Goal: Transaction & Acquisition: Download file/media

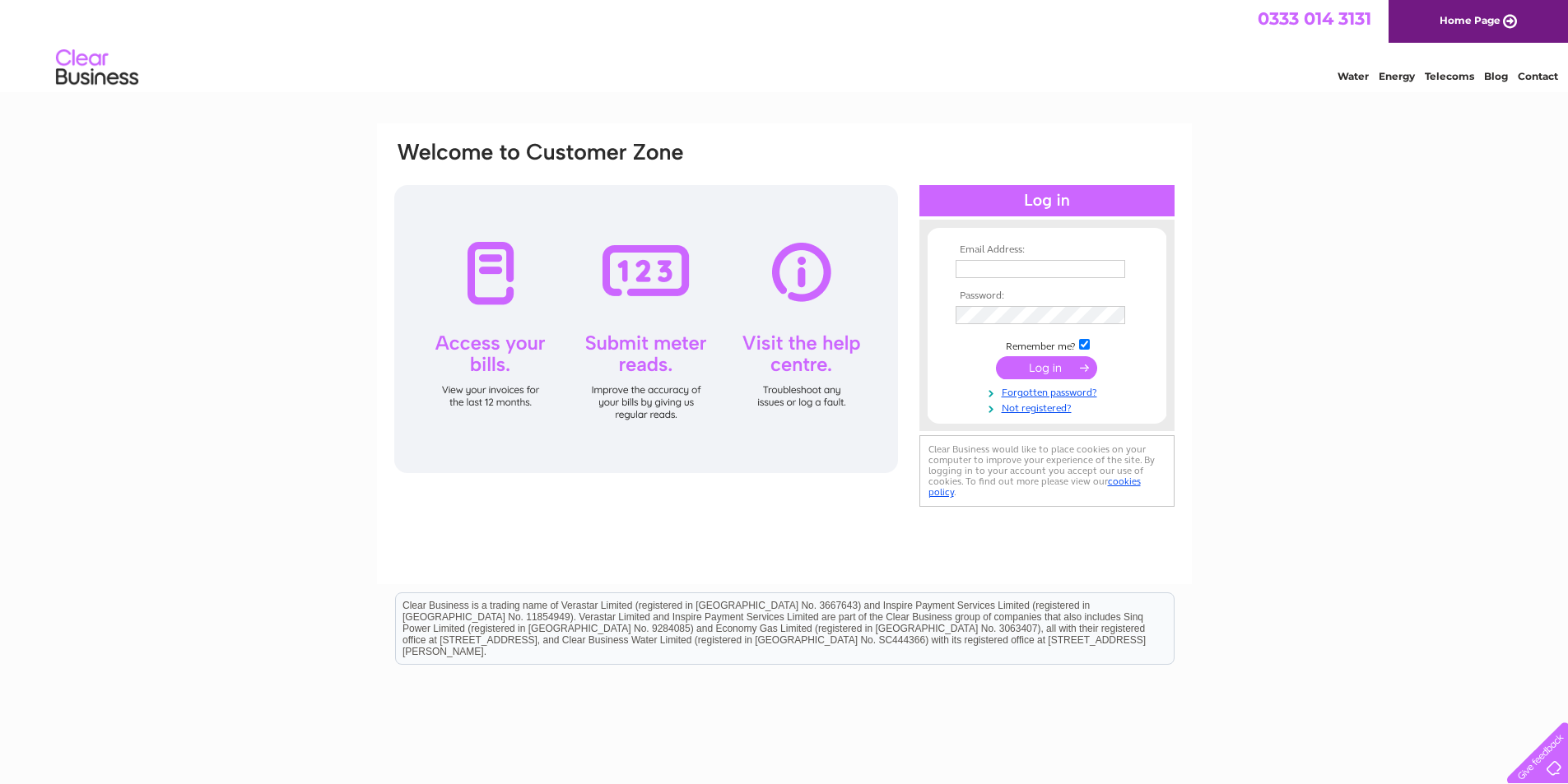
type input "[PERSON_NAME][EMAIL_ADDRESS][DOMAIN_NAME]"
click at [1043, 361] on input "submit" at bounding box center [1046, 367] width 101 height 23
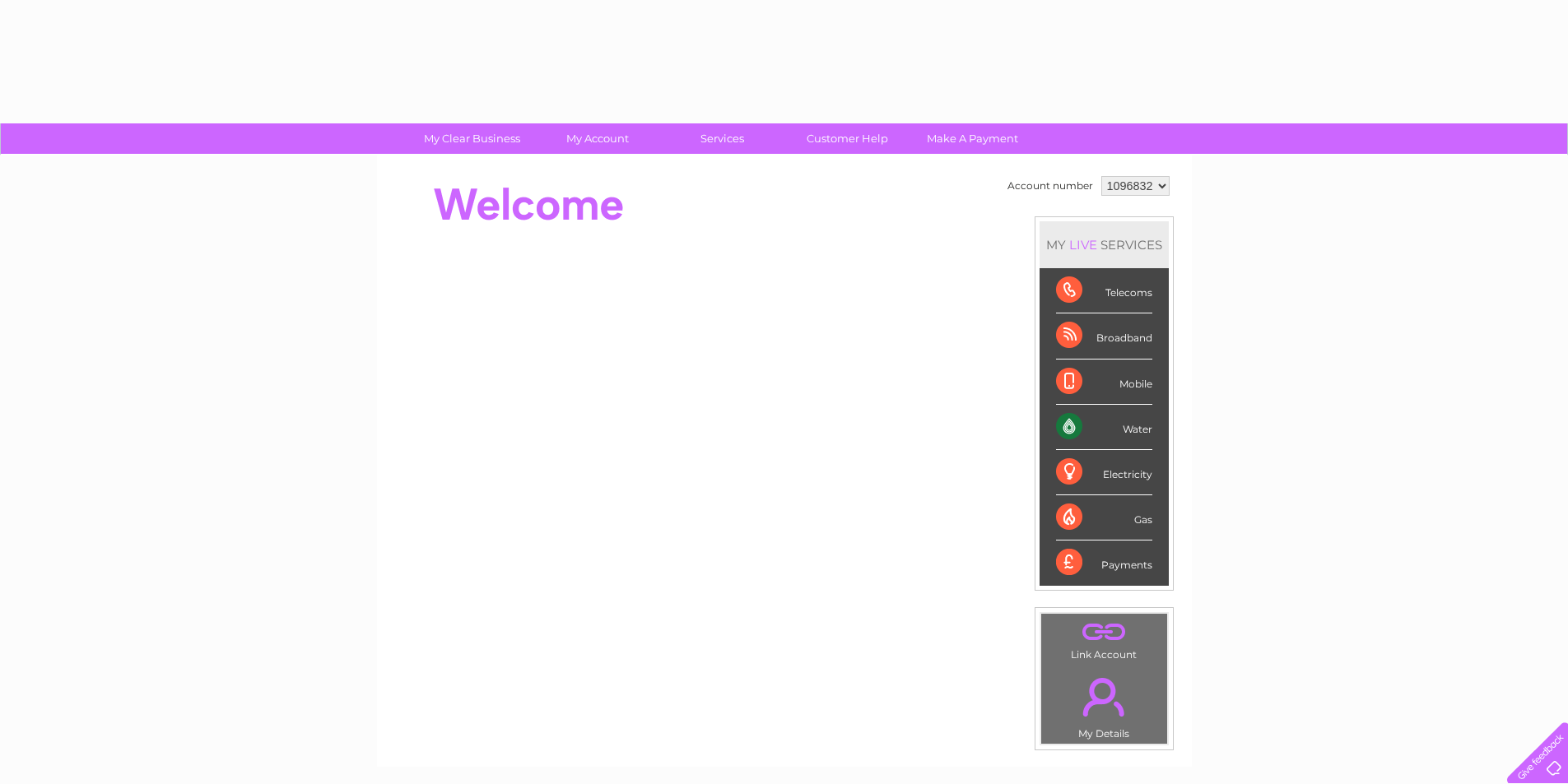
click at [1391, 247] on div "My Clear Business Login Details My Details My Preferences Link Account My Accou…" at bounding box center [784, 586] width 1568 height 925
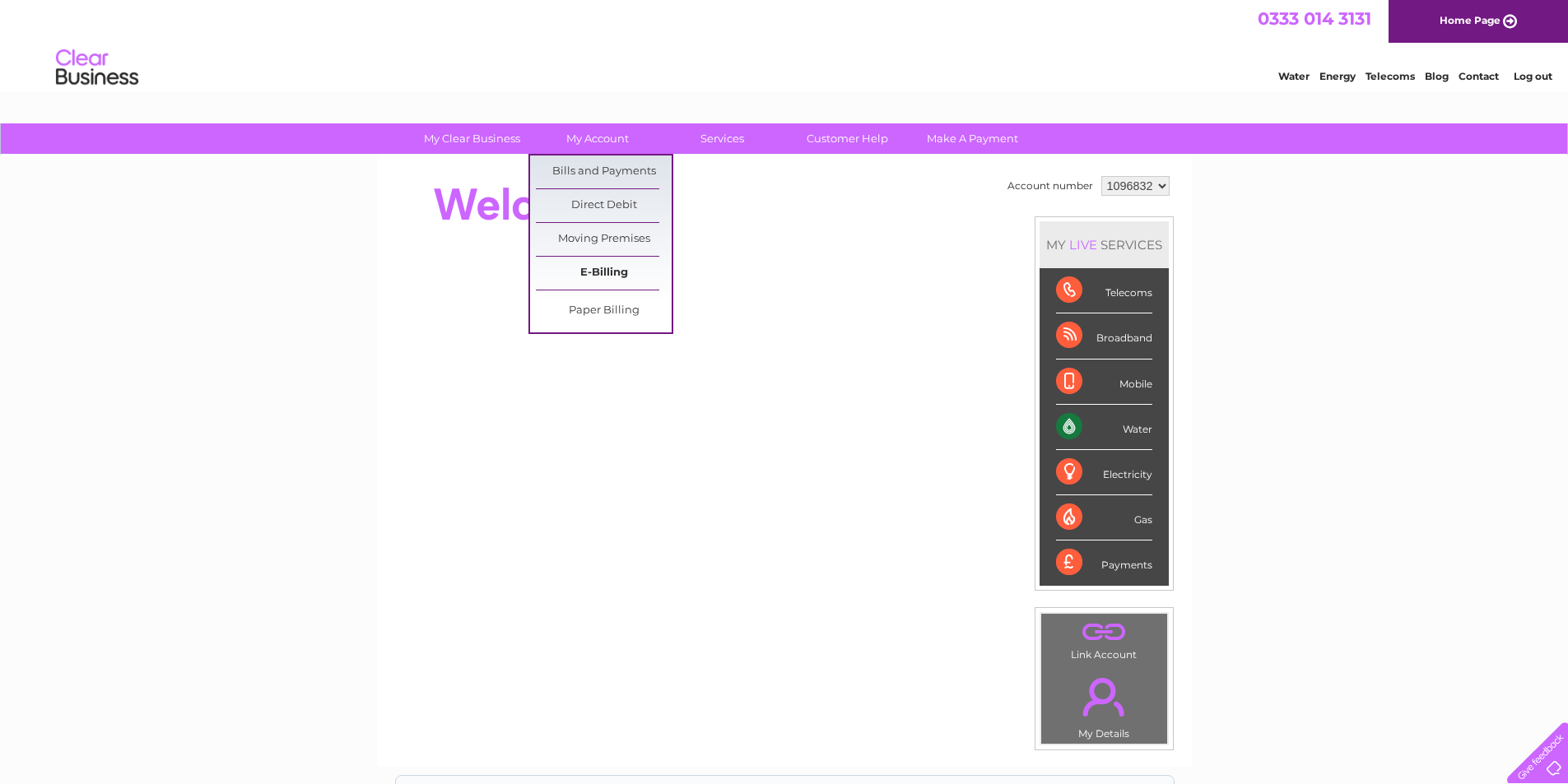
click at [603, 274] on link "E-Billing" at bounding box center [603, 273] width 136 height 33
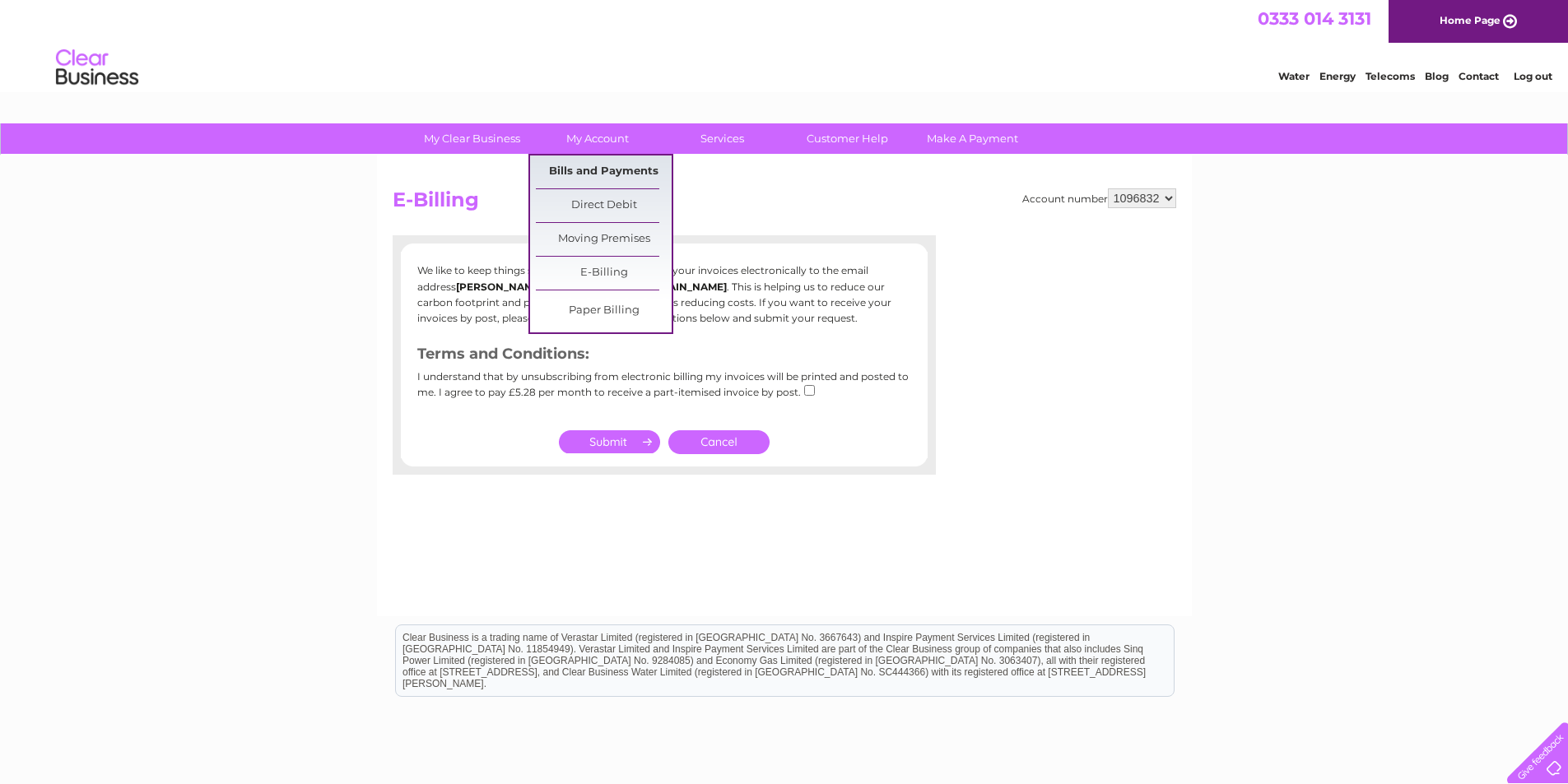
click at [591, 169] on link "Bills and Payments" at bounding box center [603, 171] width 136 height 33
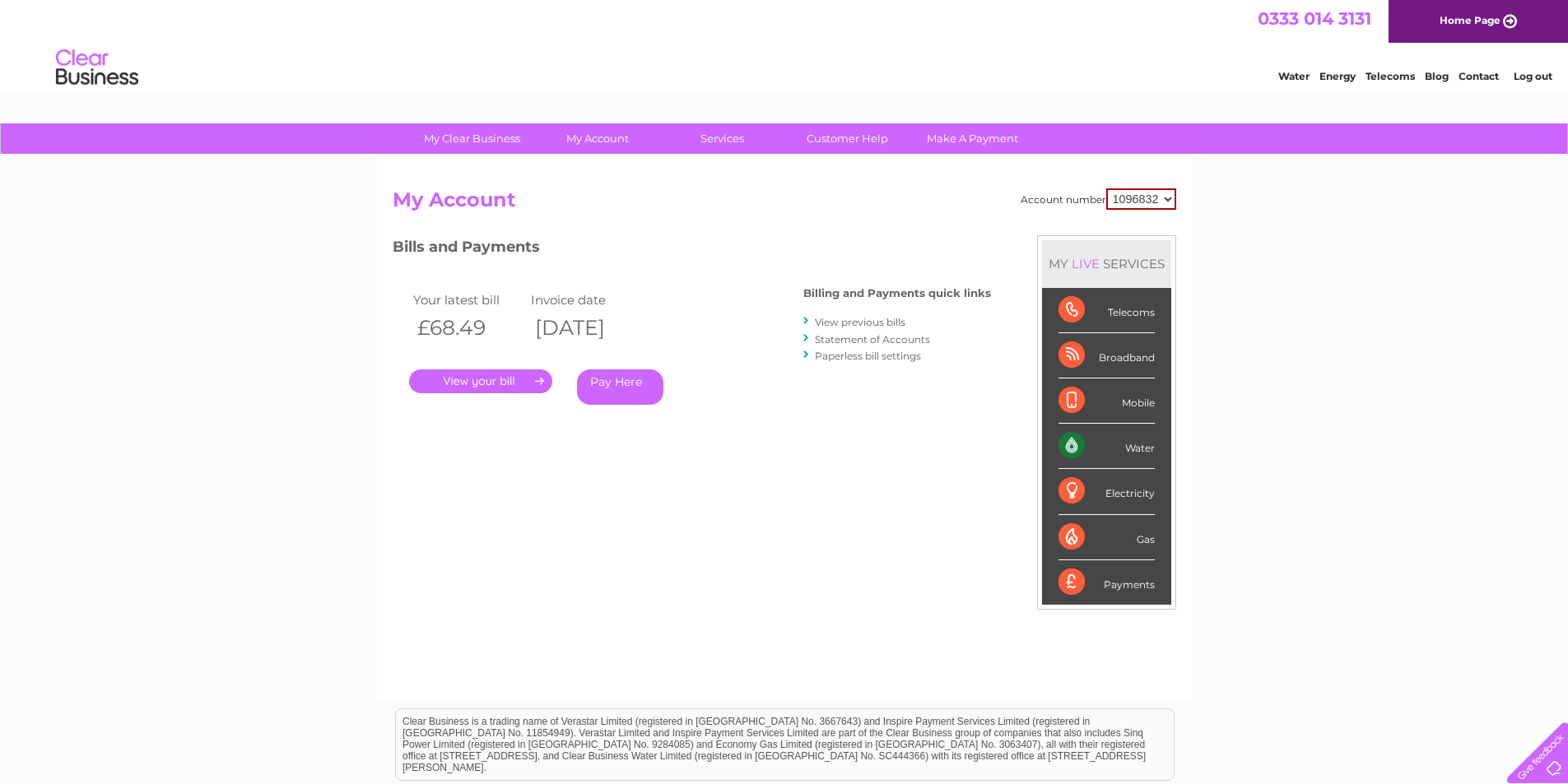
click at [865, 322] on link "View previous bills" at bounding box center [860, 322] width 90 height 12
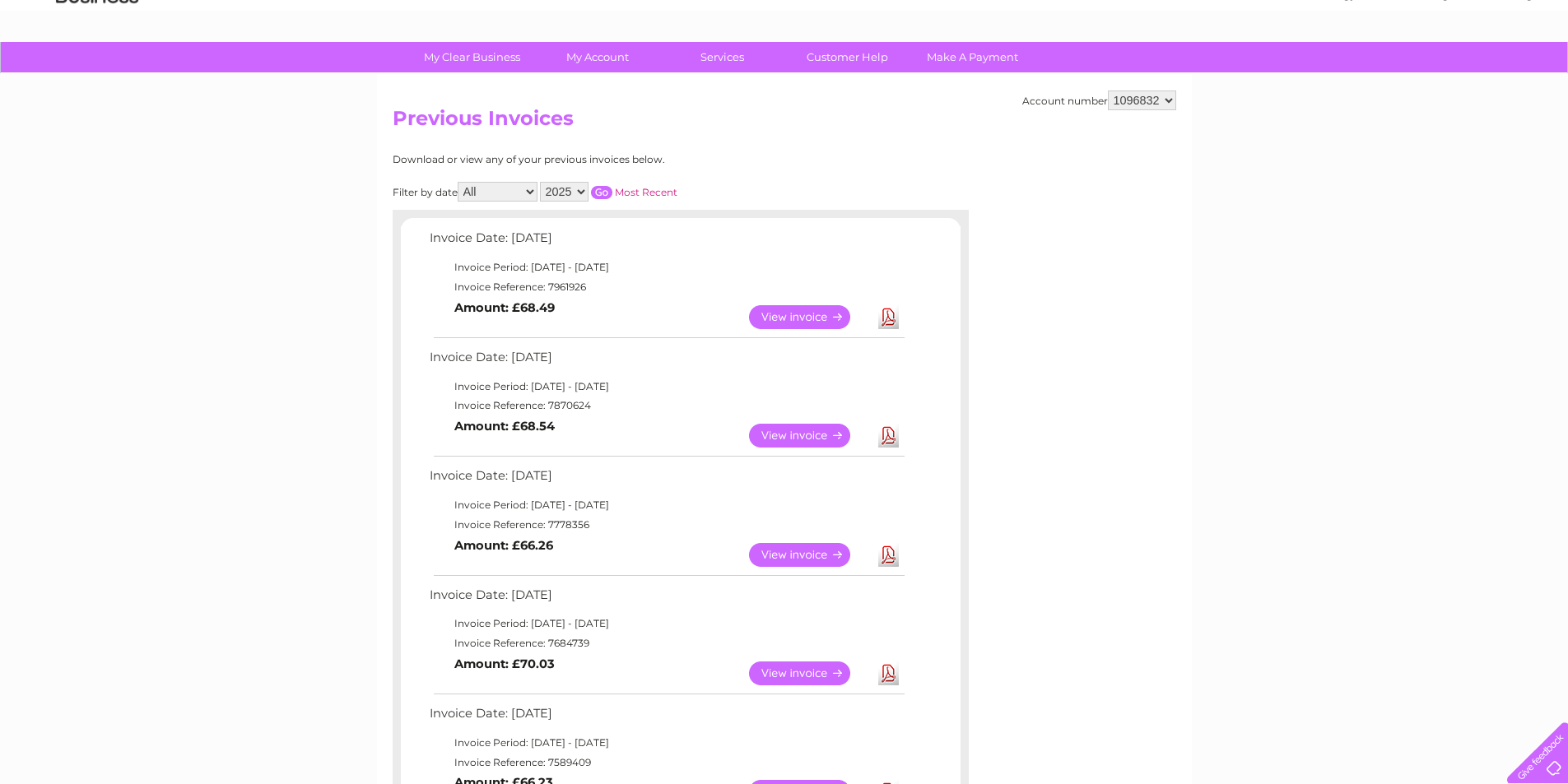
scroll to position [103, 0]
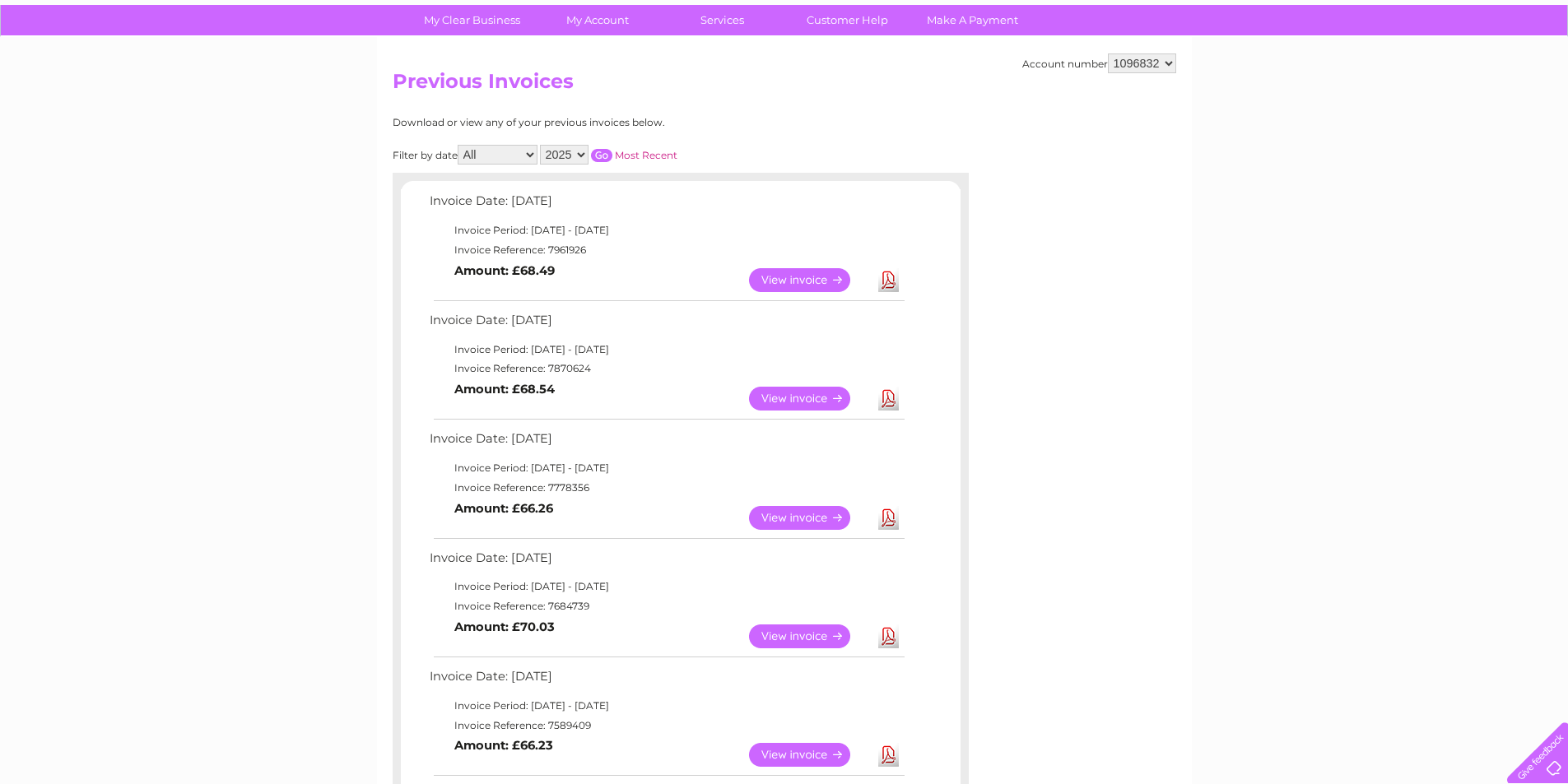
click at [889, 652] on td "Download" at bounding box center [888, 636] width 29 height 32
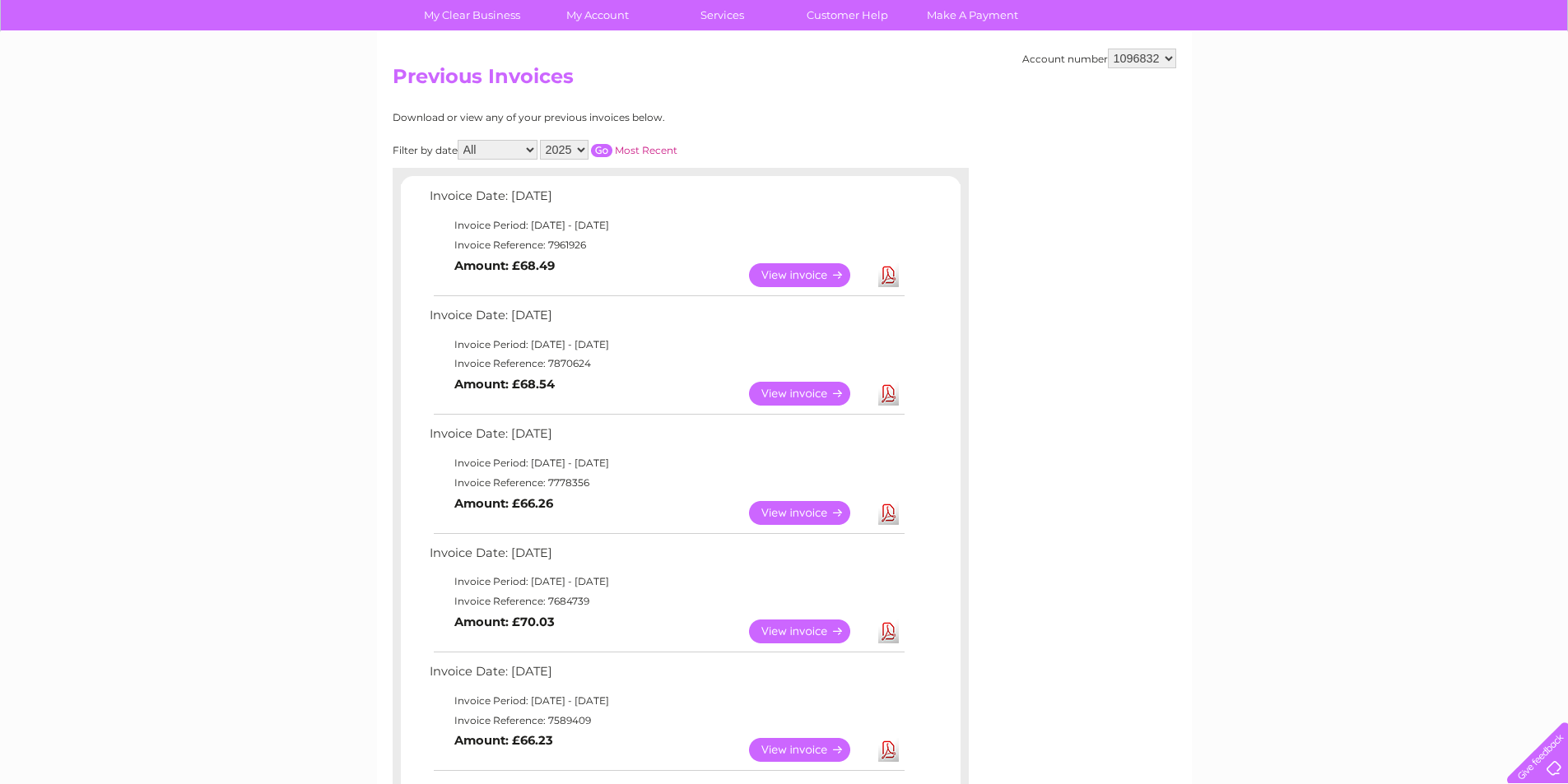
click at [885, 627] on link "Download" at bounding box center [889, 631] width 21 height 24
click at [884, 516] on link "Download" at bounding box center [889, 512] width 21 height 24
click at [889, 395] on link "Download" at bounding box center [889, 393] width 21 height 24
